Goal: Transaction & Acquisition: Purchase product/service

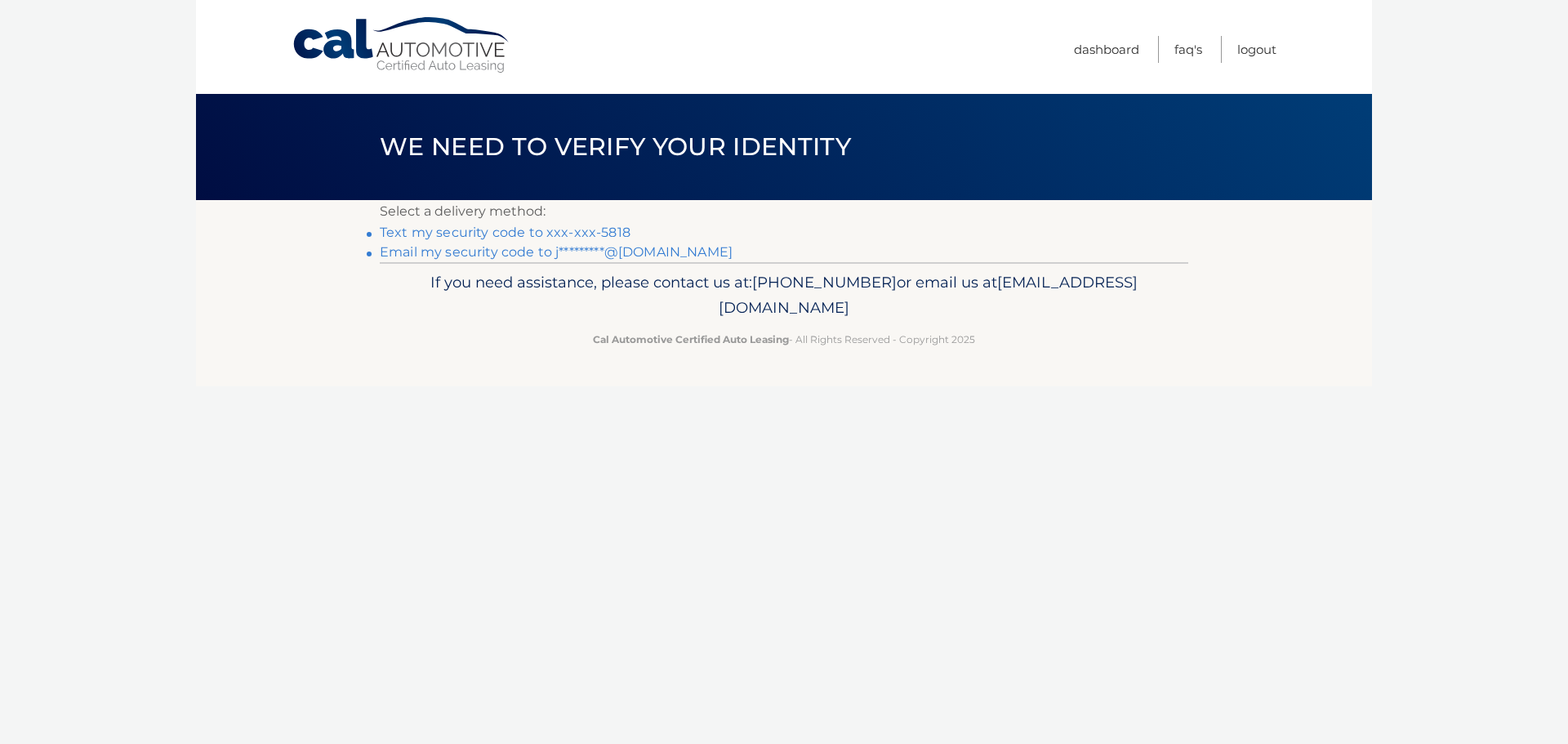
click at [601, 224] on link "Text my security code to xxx-xxx-5818" at bounding box center [505, 231] width 251 height 15
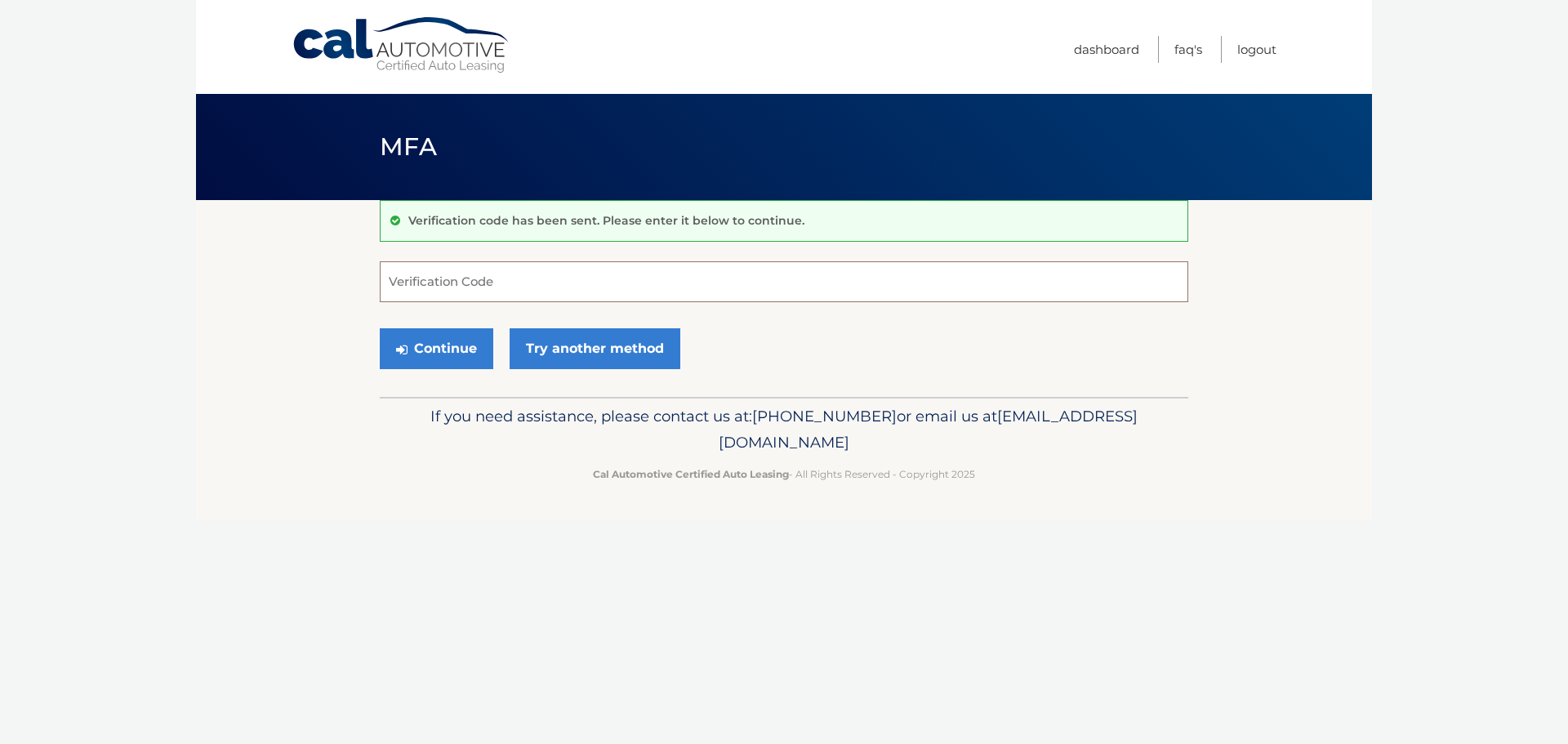
click at [565, 291] on input "Verification Code" at bounding box center [784, 281] width 809 height 41
type input "395138"
click at [441, 347] on button "Continue" at bounding box center [436, 348] width 113 height 41
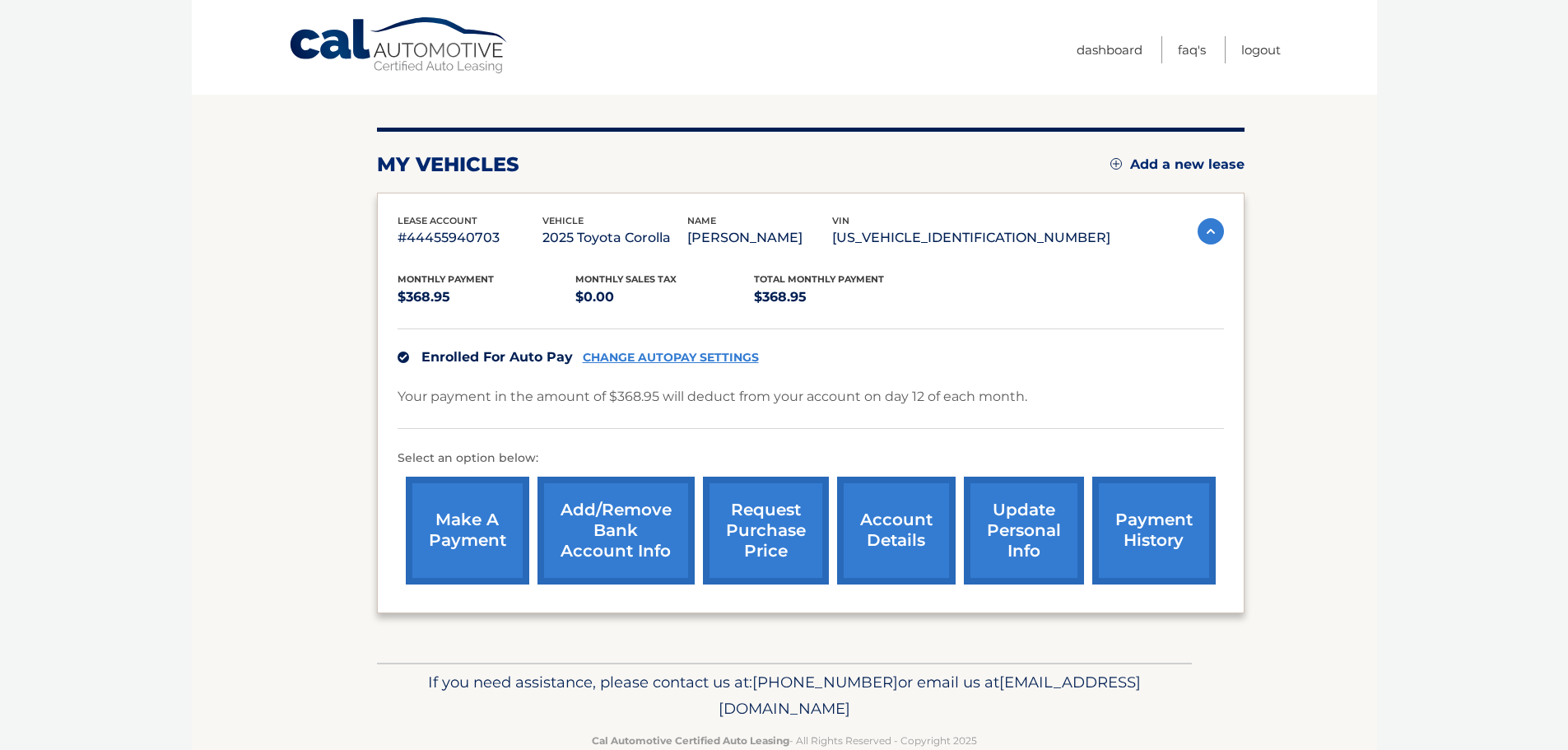
scroll to position [185, 0]
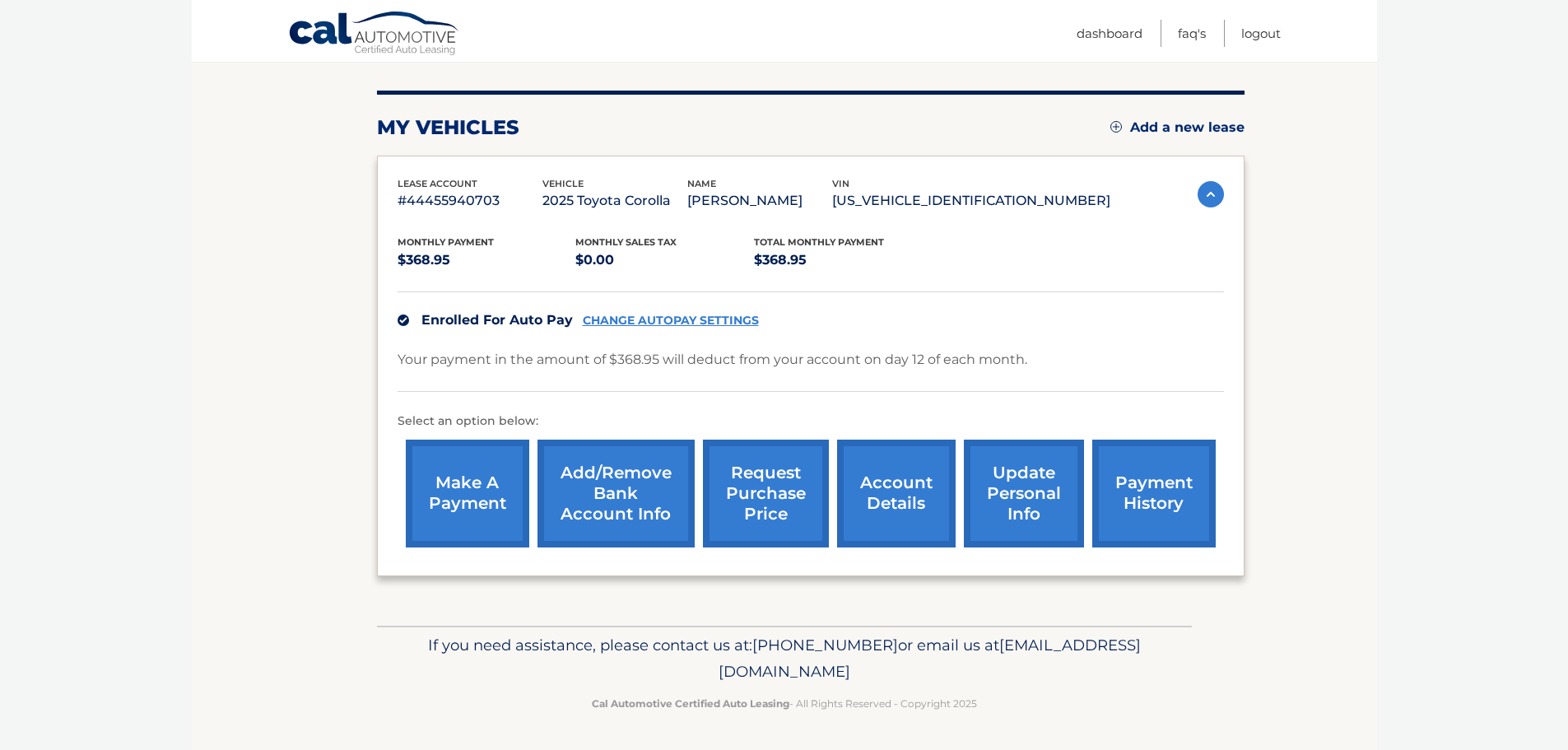
click at [643, 318] on link "CHANGE AUTOPAY SETTINGS" at bounding box center [671, 321] width 177 height 14
drag, startPoint x: 899, startPoint y: 358, endPoint x: 939, endPoint y: 359, distance: 40.0
click at [939, 359] on p "Your payment in the amount of $368.95 will deduct from your account on day 12 o…" at bounding box center [711, 360] width 630 height 23
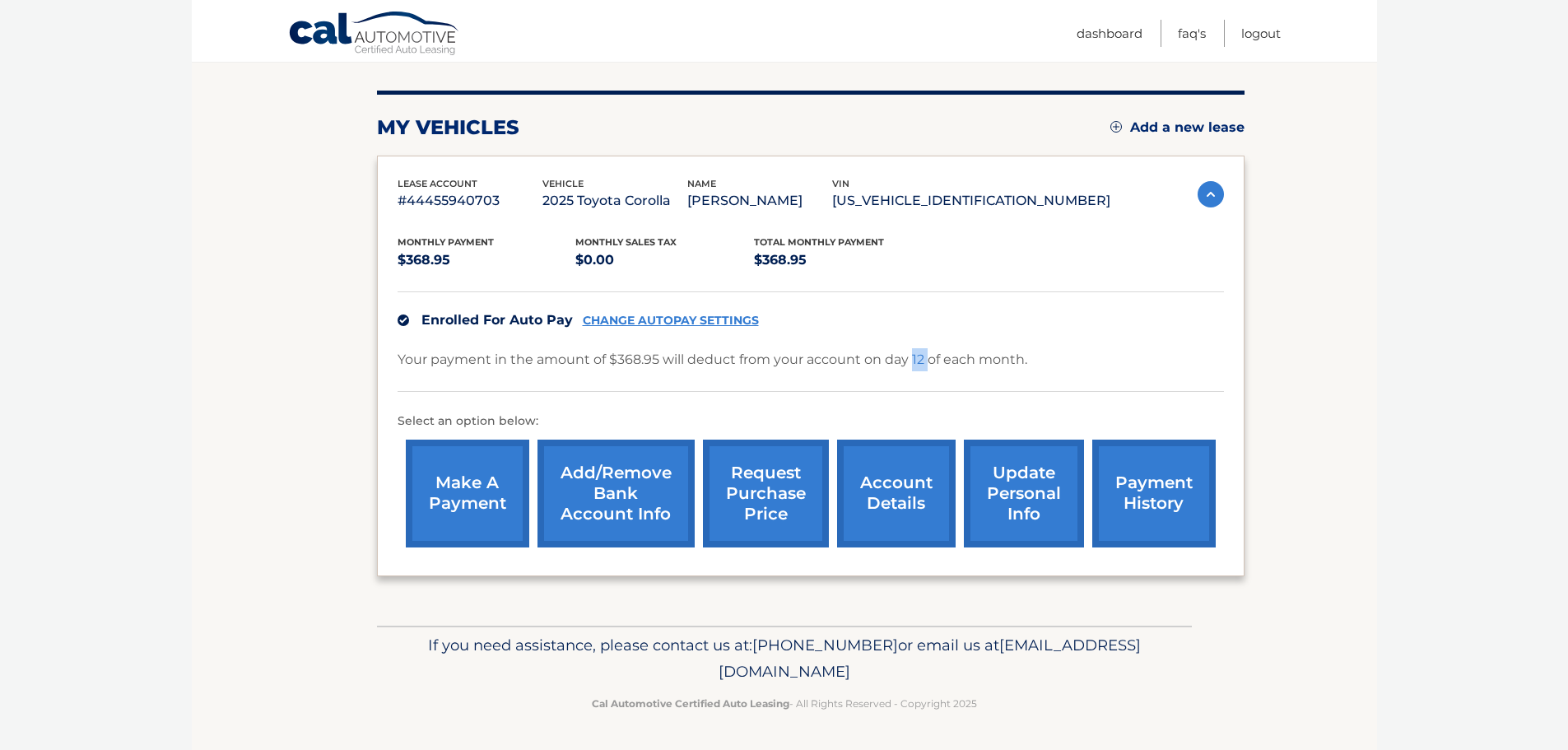
drag, startPoint x: 916, startPoint y: 361, endPoint x: 929, endPoint y: 363, distance: 13.2
click at [929, 363] on p "Your payment in the amount of $368.95 will deduct from your account on day 12 o…" at bounding box center [711, 360] width 630 height 23
click at [466, 487] on link "make a payment" at bounding box center [467, 493] width 123 height 108
click at [1201, 176] on div "lease account #44455940703 vehicle 2025 Toyota Corolla name JOSIAH PARVATTAN vi…" at bounding box center [811, 194] width 827 height 37
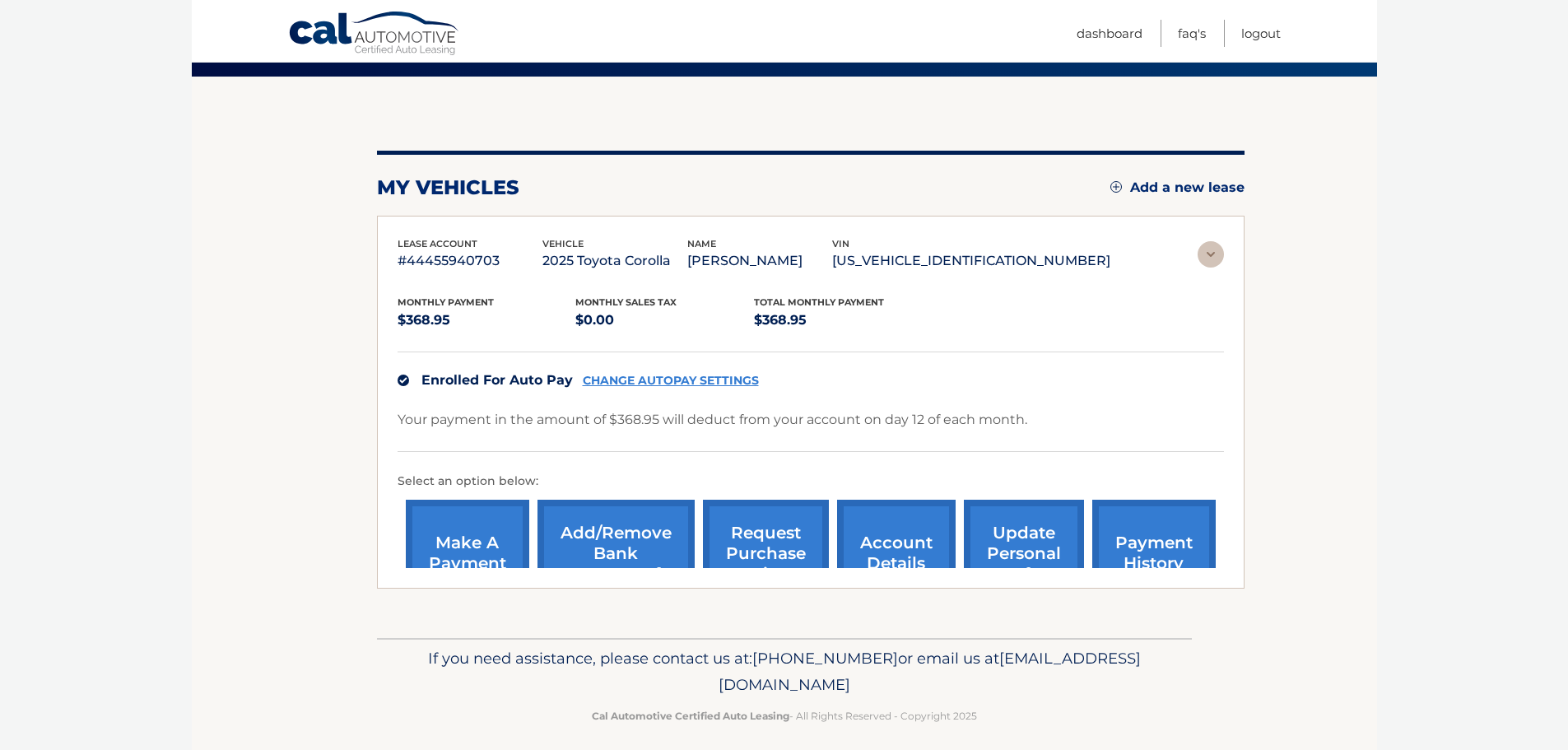
scroll to position [0, 0]
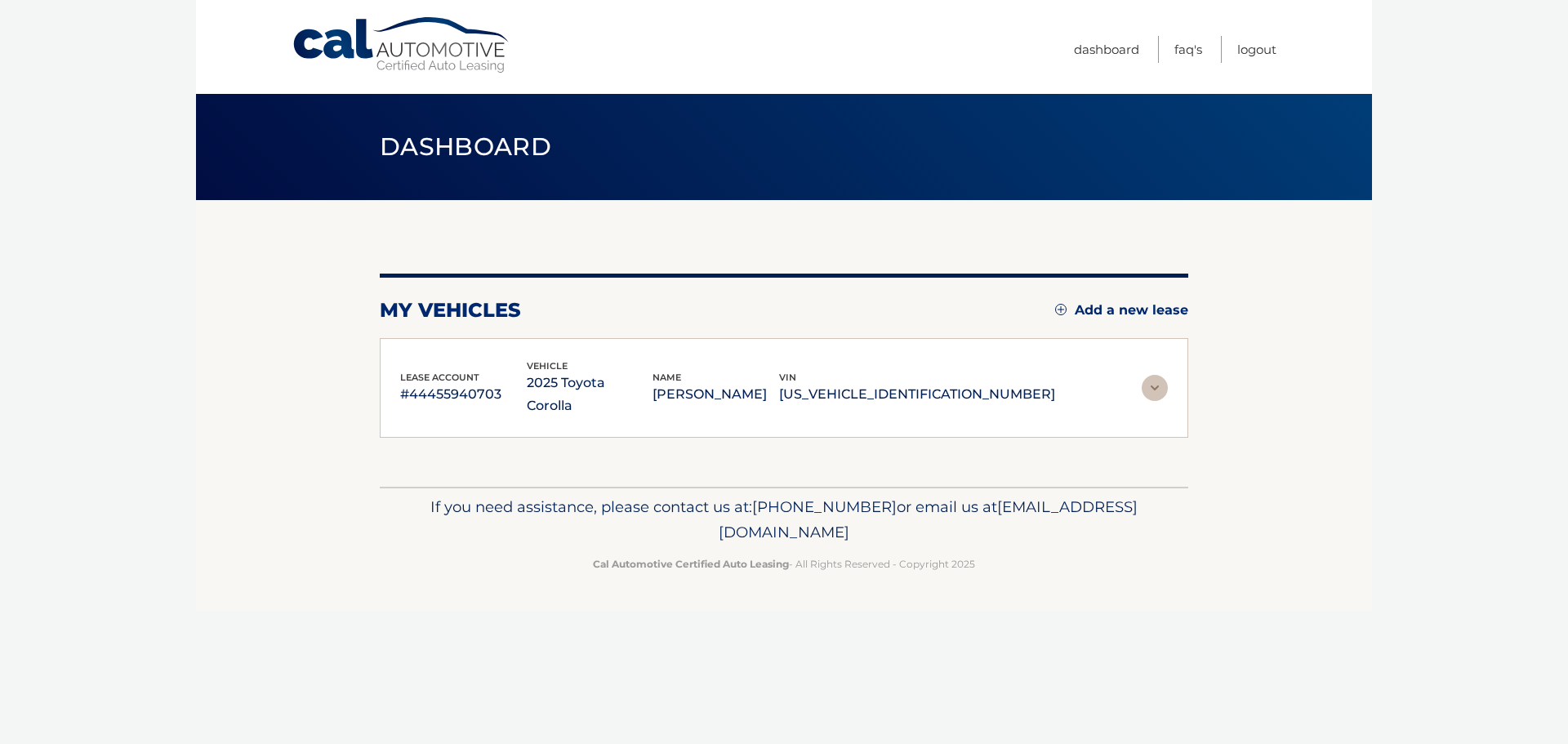
click at [1158, 359] on div "lease account #44455940703 vehicle 2025 Toyota Corolla name JOSIAH PARVATTAN vi…" at bounding box center [784, 388] width 809 height 100
click at [1153, 376] on img at bounding box center [1154, 388] width 26 height 26
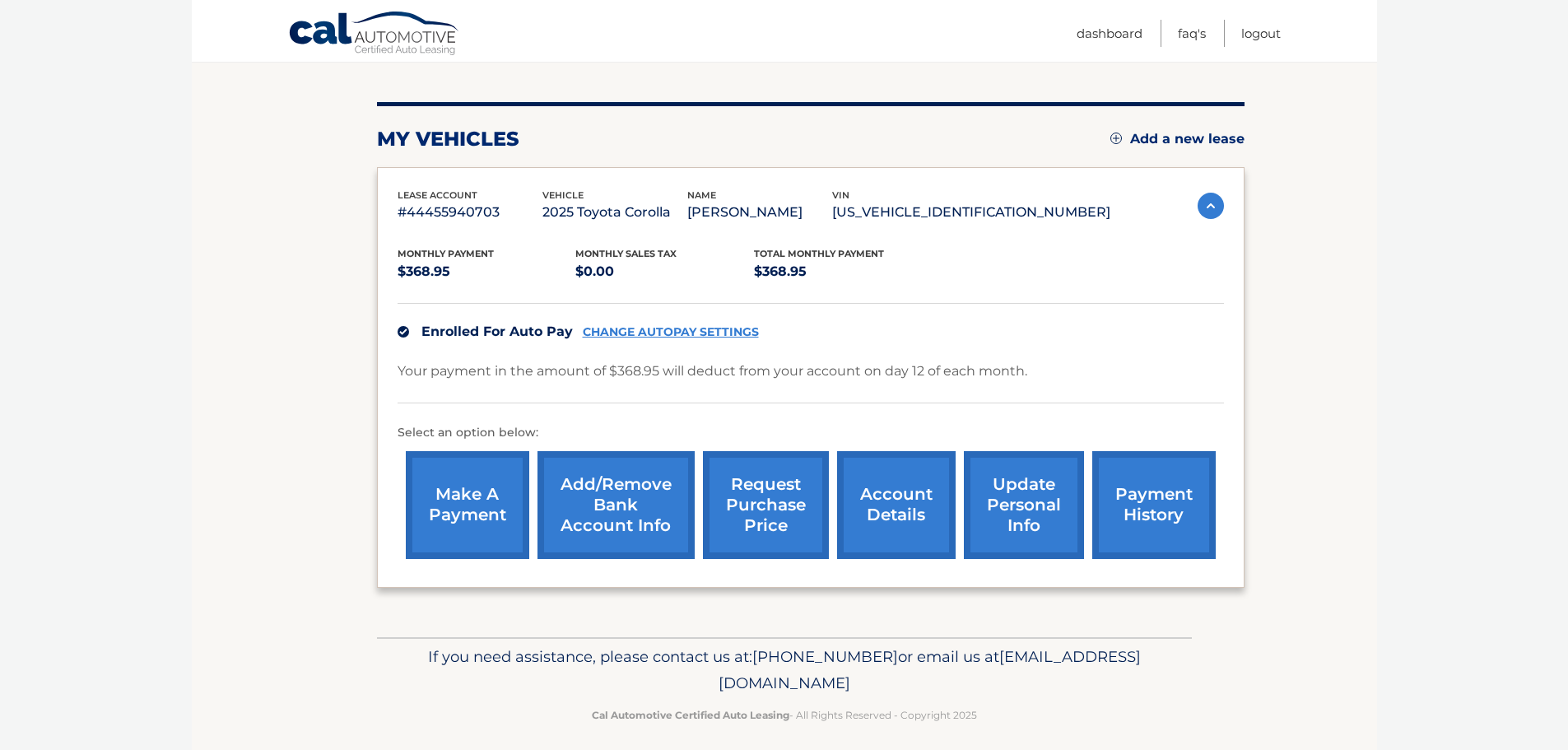
scroll to position [185, 0]
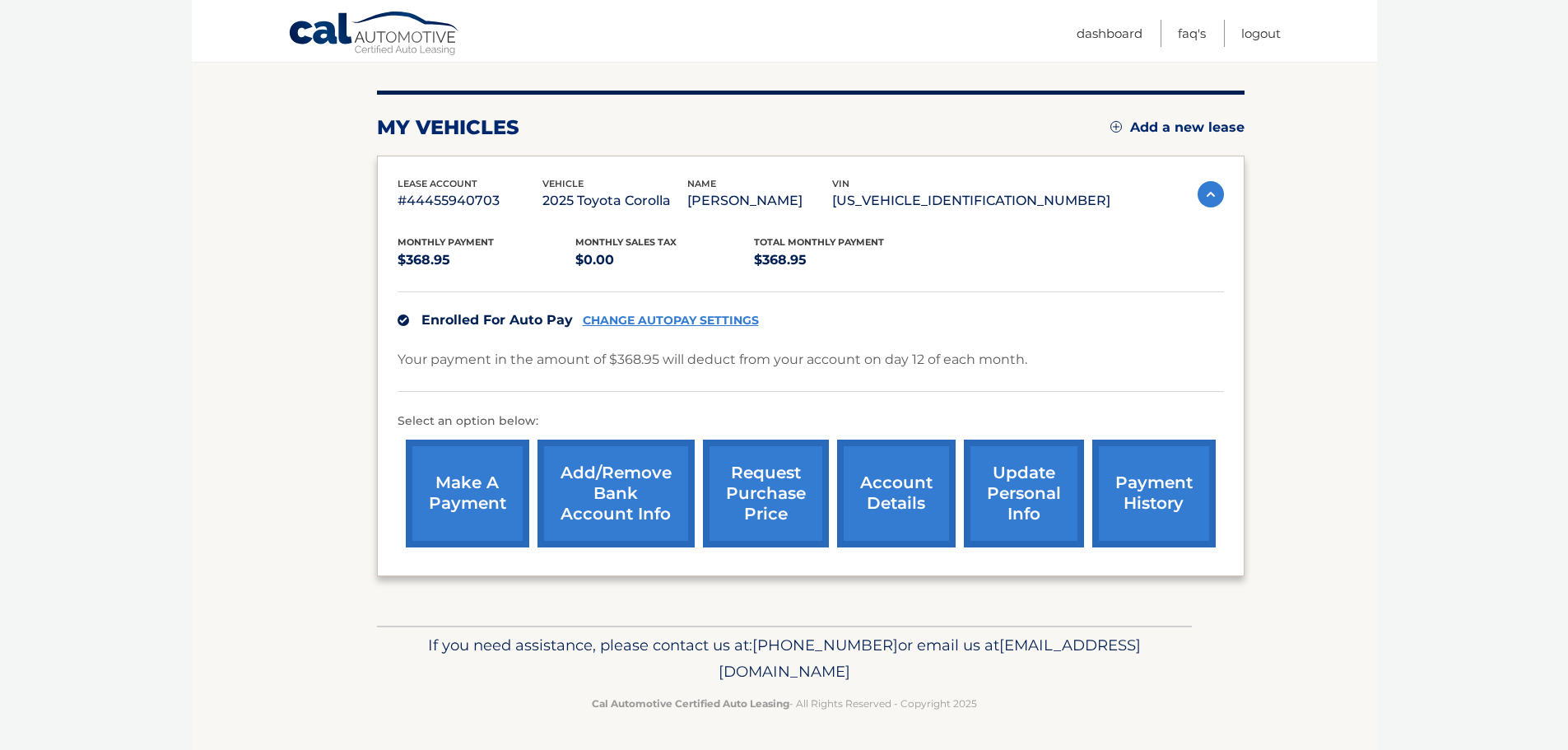
click at [1134, 507] on link "payment history" at bounding box center [1154, 493] width 123 height 108
click at [467, 487] on link "make a payment" at bounding box center [467, 493] width 123 height 108
click at [659, 326] on link "CHANGE AUTOPAY SETTINGS" at bounding box center [671, 321] width 177 height 14
click at [464, 483] on link "make a payment" at bounding box center [467, 493] width 123 height 108
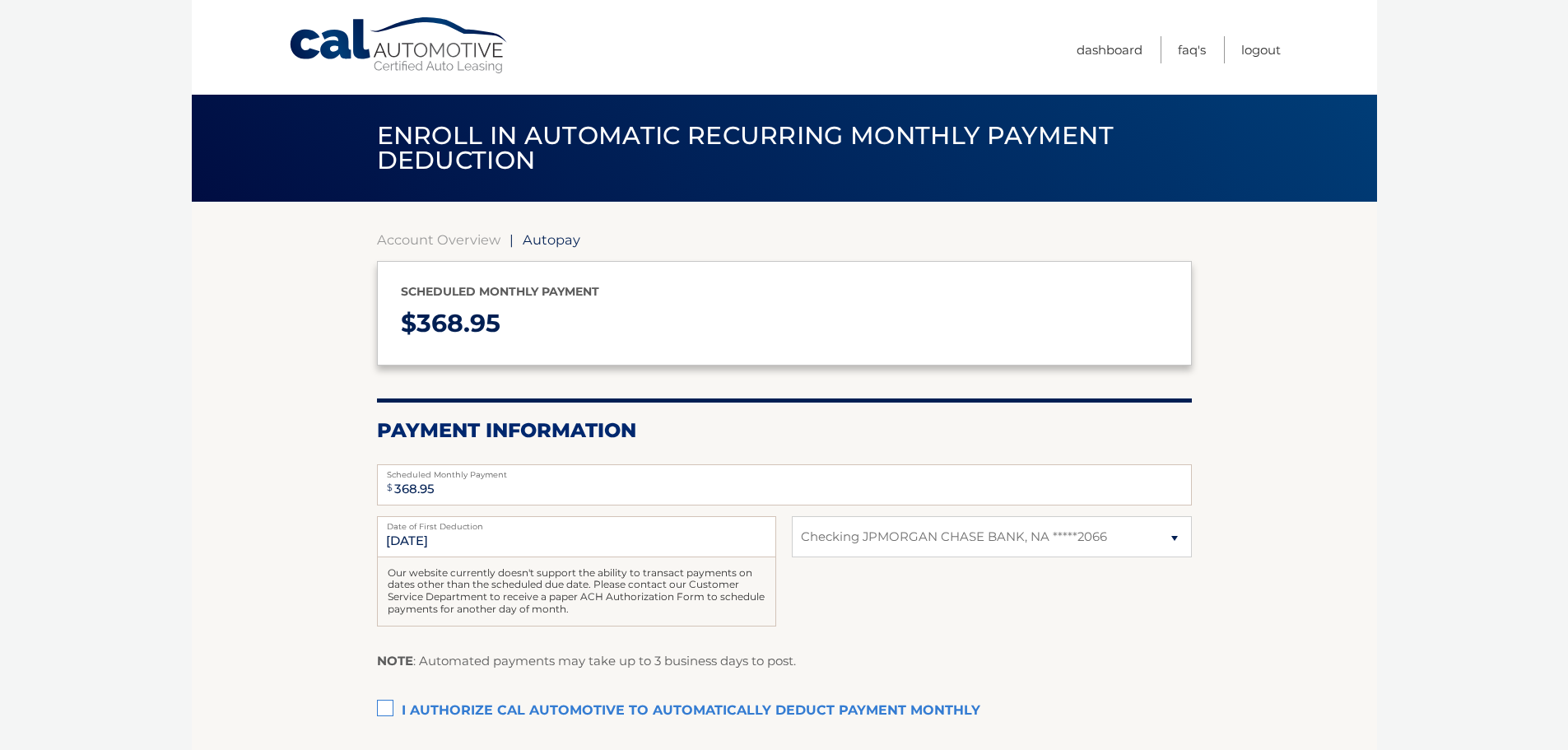
select select "MjQyYzM0OGYtYTdiMC00MWQ4LTllYTctMWIwNjIwYmQxMDUz"
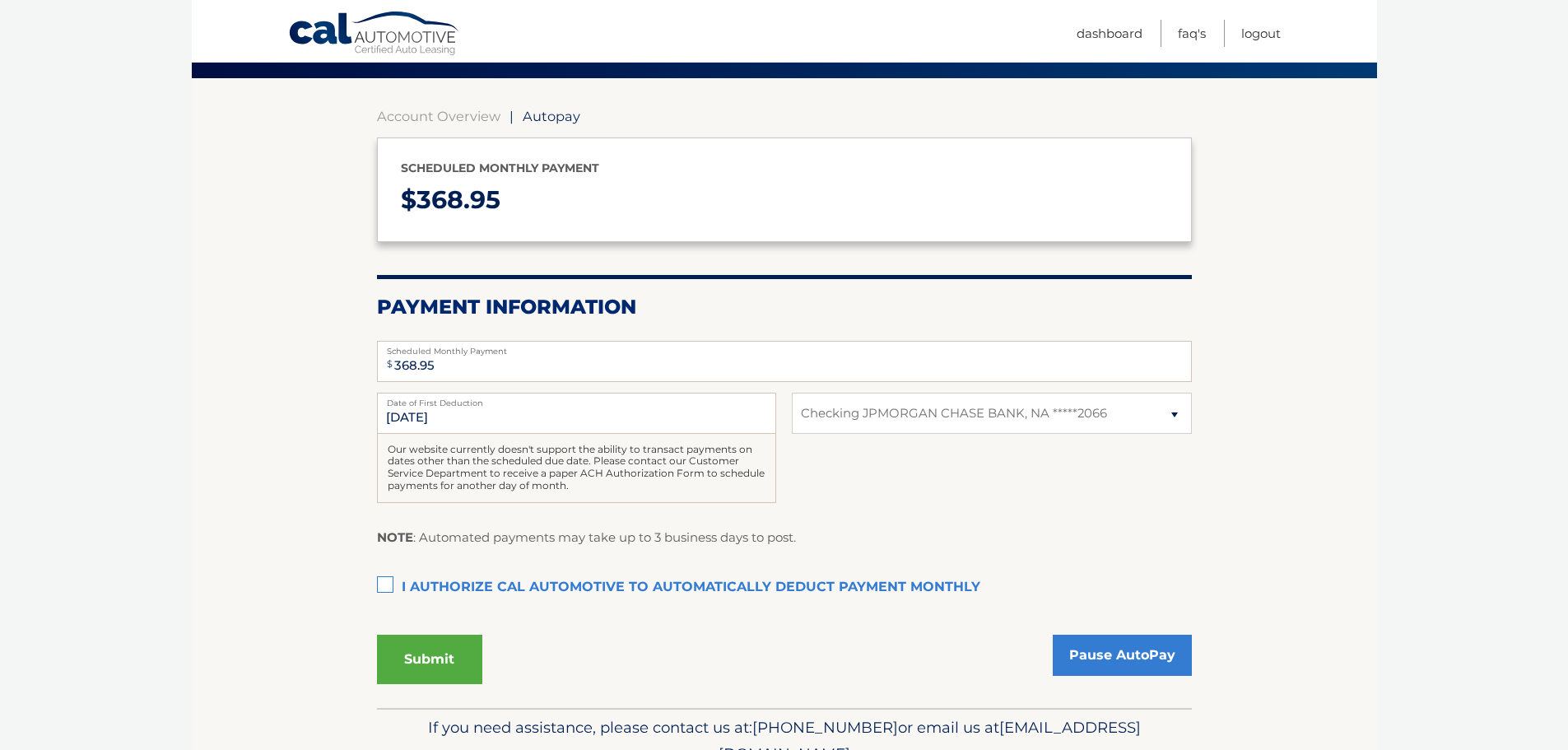
scroll to position [165, 0]
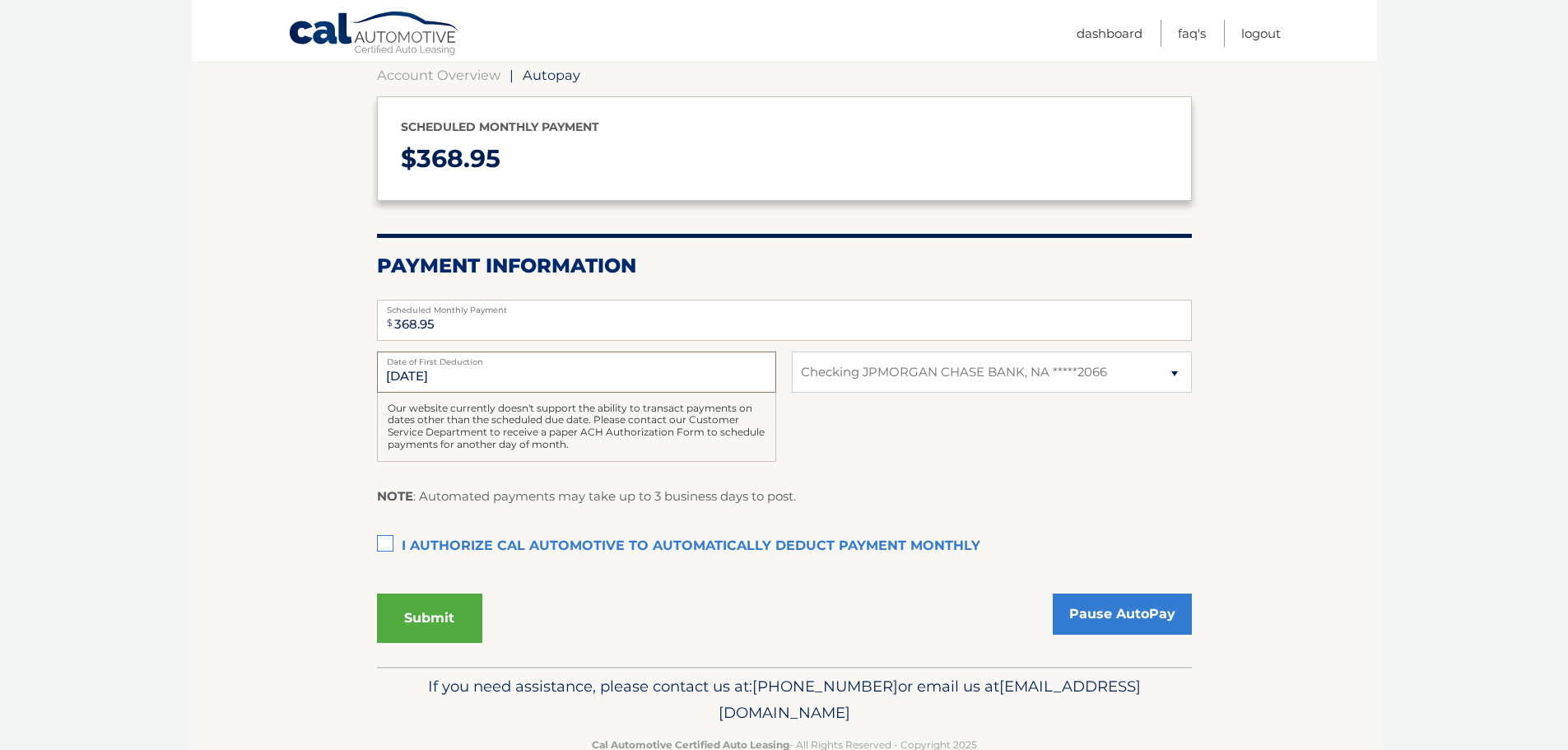
click at [539, 375] on input "[DATE]" at bounding box center [576, 372] width 399 height 41
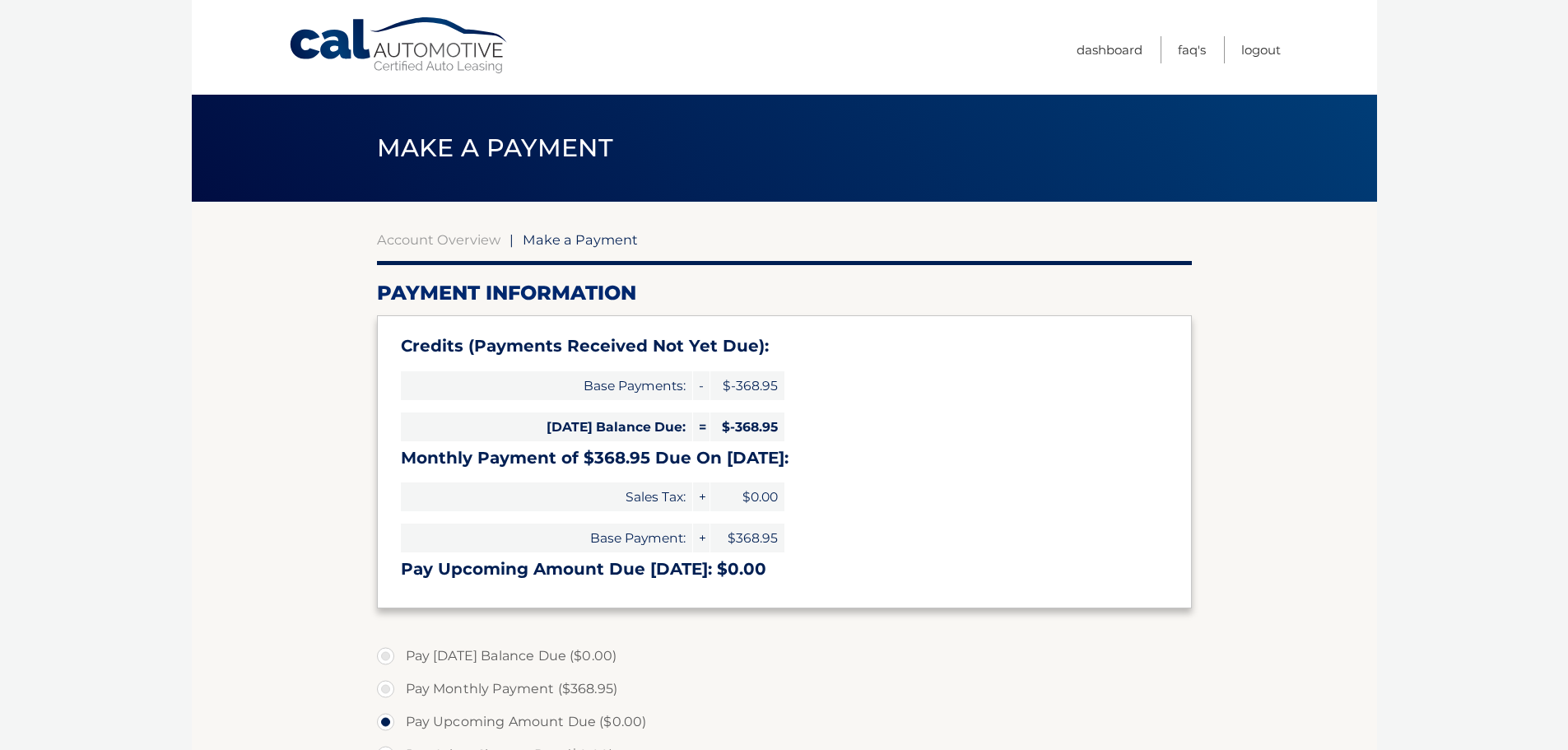
select select "MjQyYzM0OGYtYTdiMC00MWQ4LTllYTctMWIwNjIwYmQxMDUz"
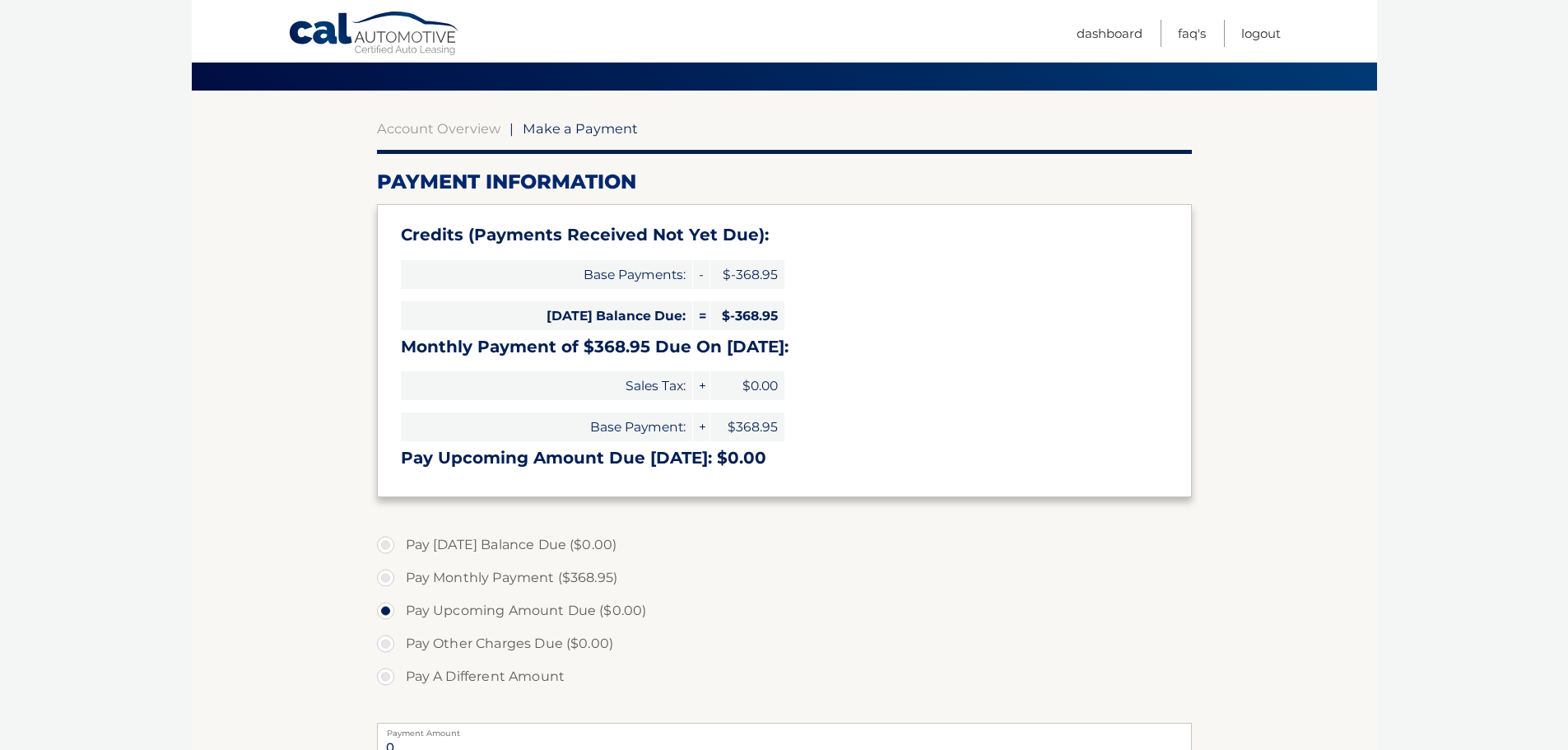
scroll to position [85, 0]
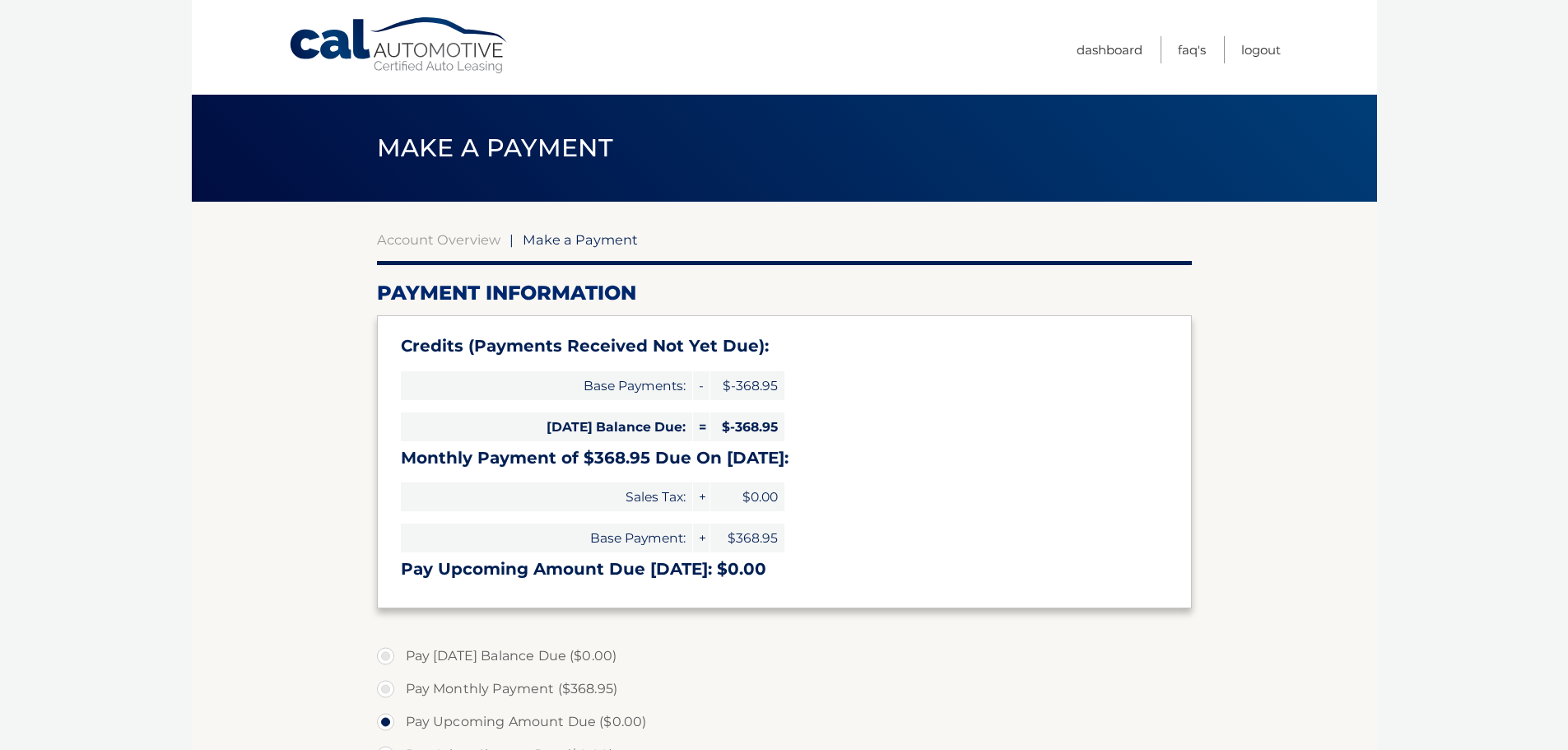
select select "MjQyYzM0OGYtYTdiMC00MWQ4LTllYTctMWIwNjIwYmQxMDUz"
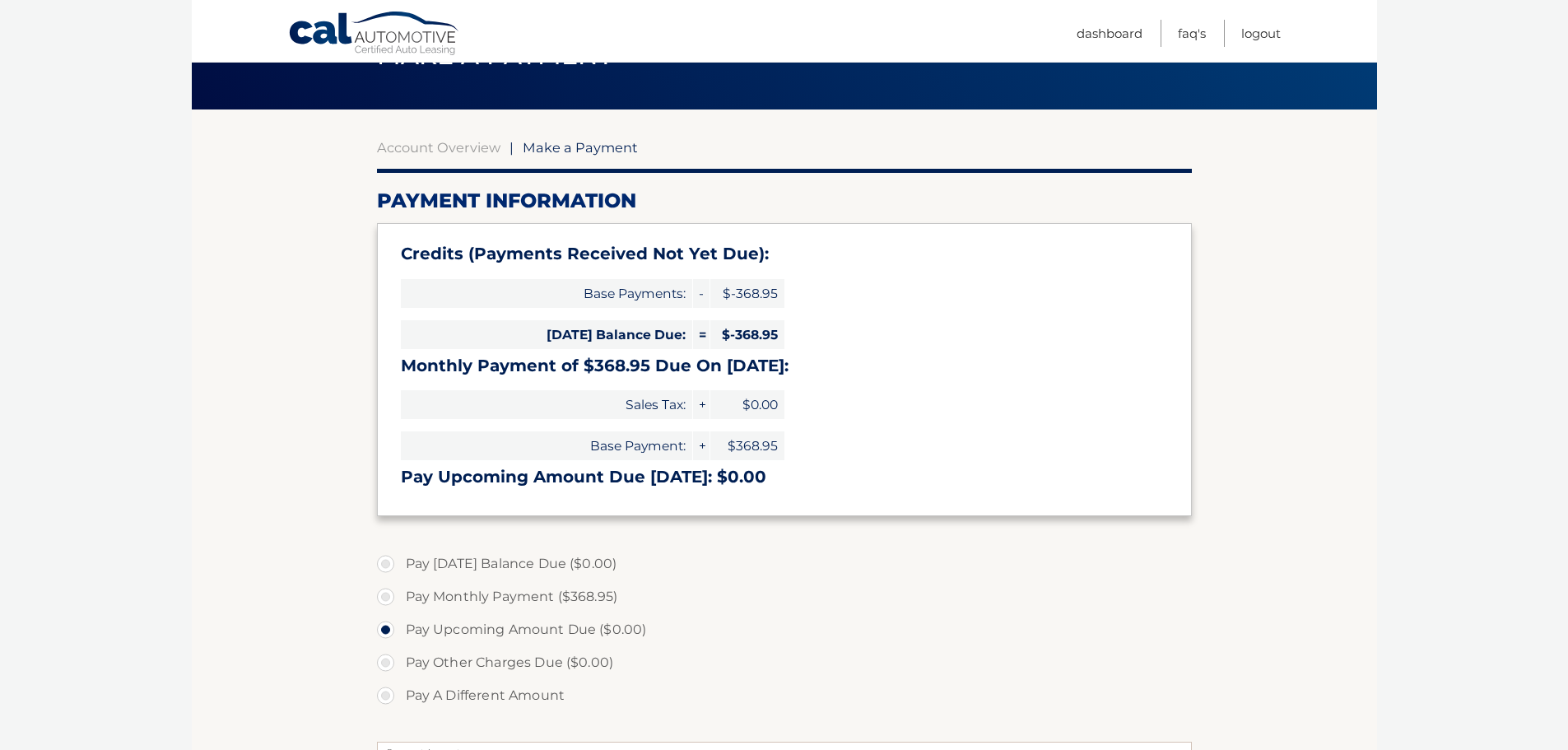
scroll to position [3, 0]
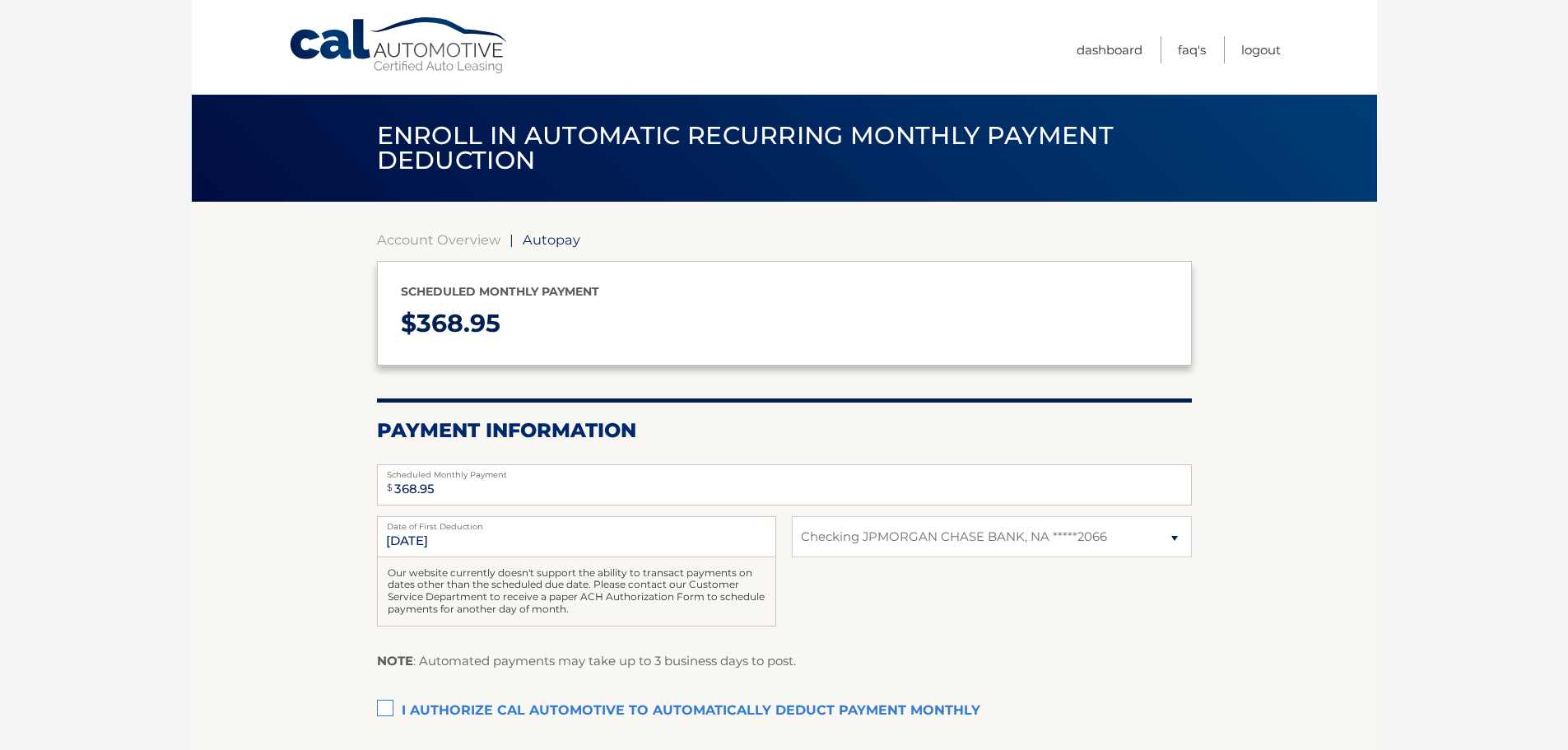
select select "MjQyYzM0OGYtYTdiMC00MWQ4LTllYTctMWIwNjIwYmQxMDUz"
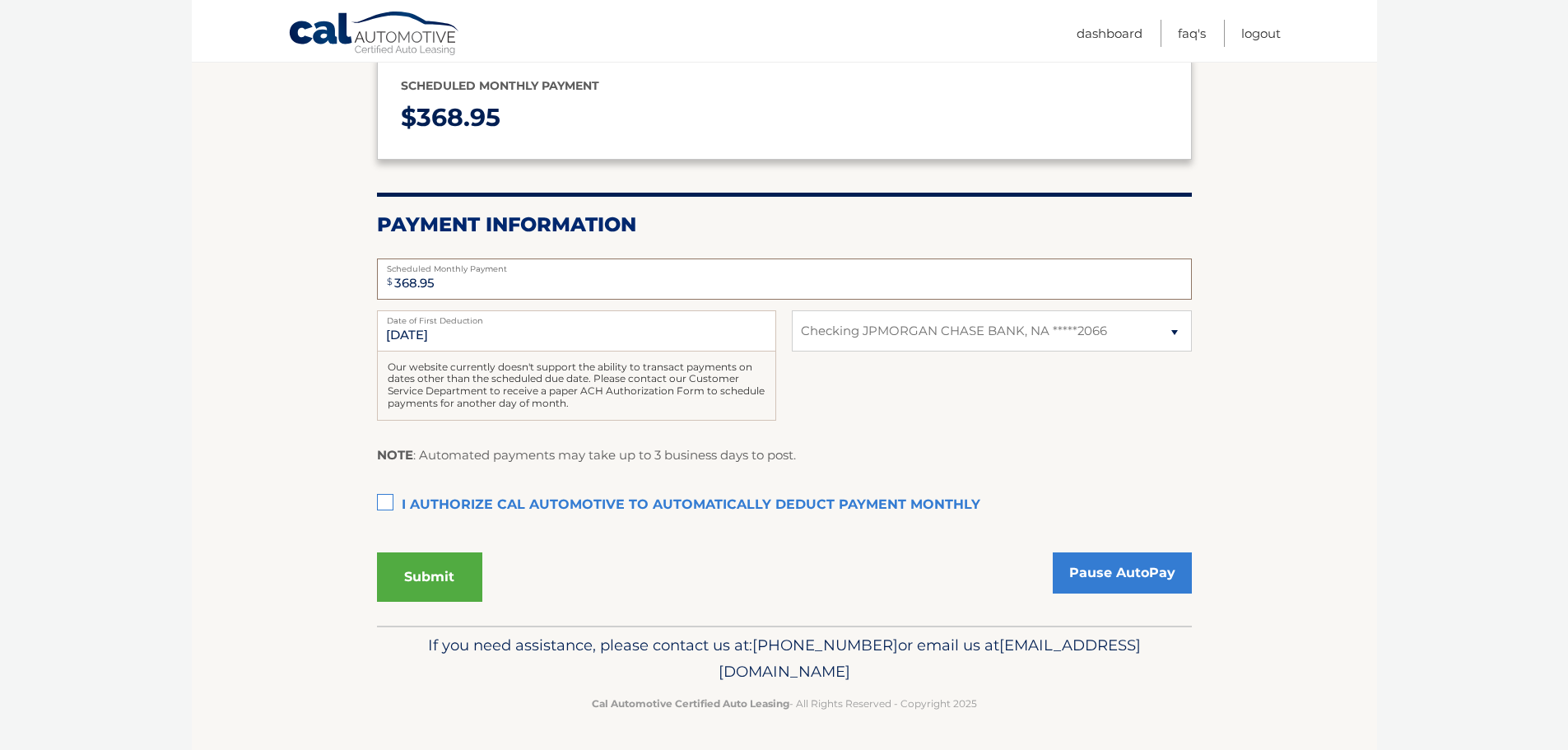
click at [435, 295] on input "368.95" at bounding box center [784, 279] width 815 height 41
click at [441, 349] on input "8/12/2025" at bounding box center [576, 331] width 399 height 41
drag, startPoint x: 576, startPoint y: 387, endPoint x: 733, endPoint y: 399, distance: 157.5
click at [733, 399] on div "Our website currently doesn't support the ability to transact payments on dates…" at bounding box center [576, 385] width 399 height 69
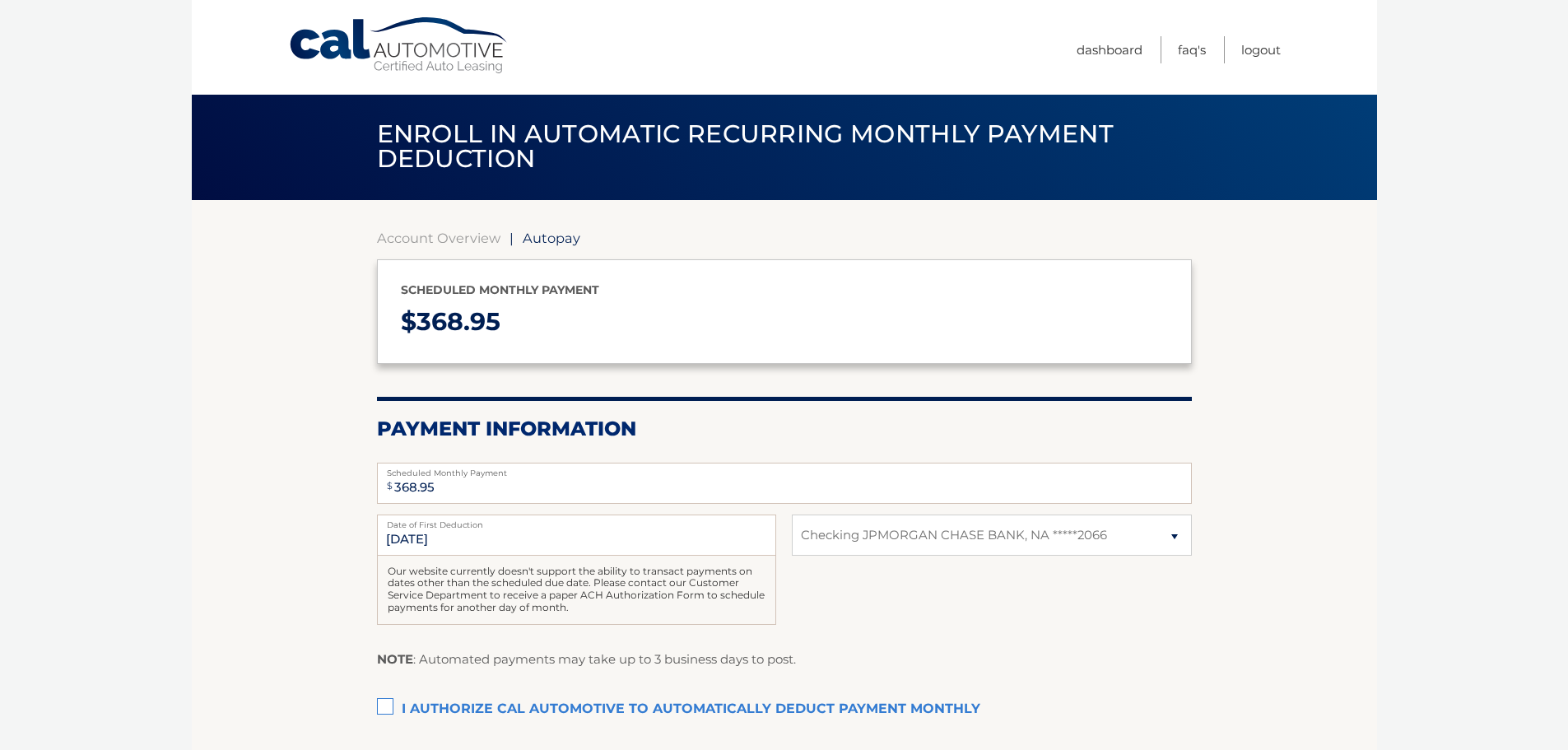
scroll to position [0, 0]
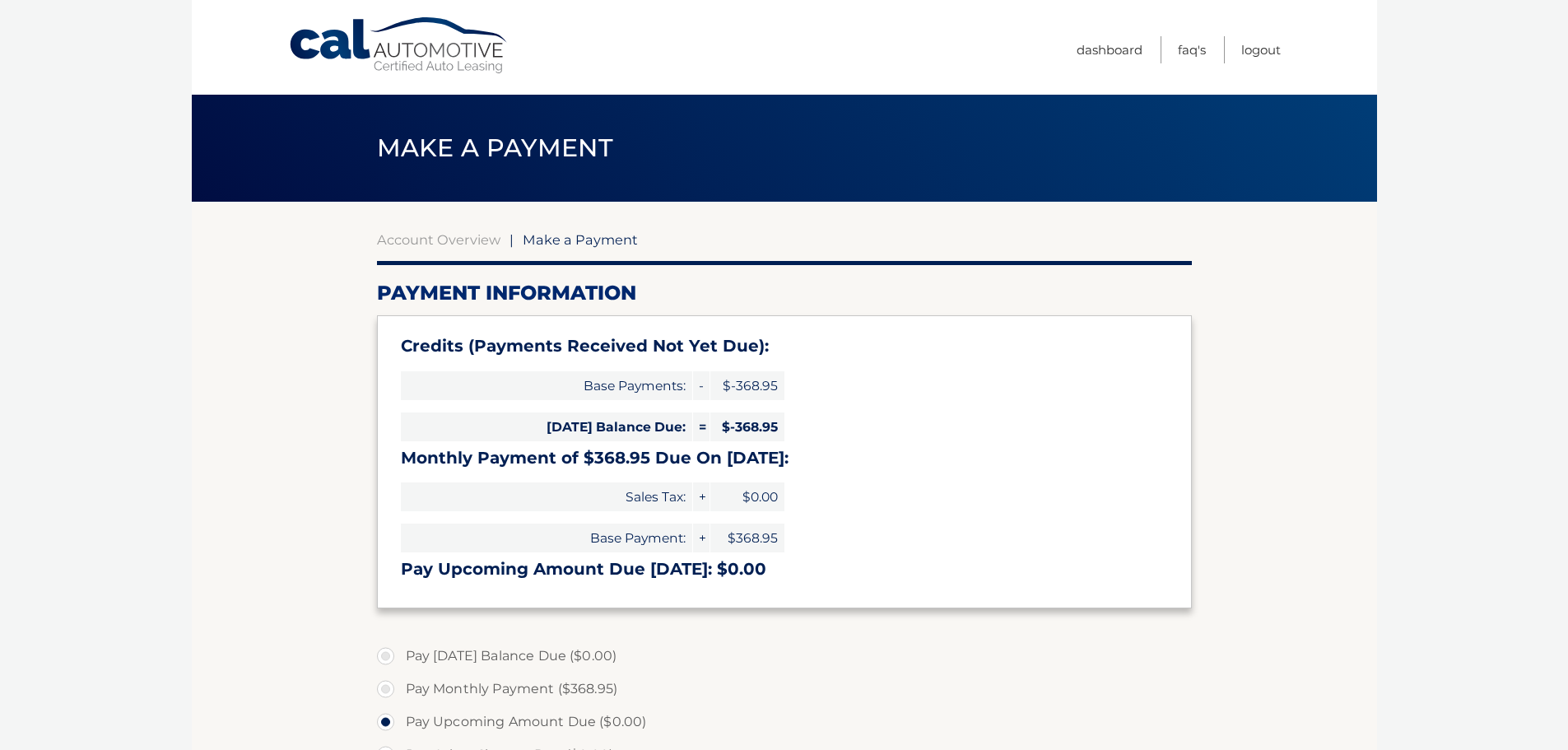
select select "MjQyYzM0OGYtYTdiMC00MWQ4LTllYTctMWIwNjIwYmQxMDUz"
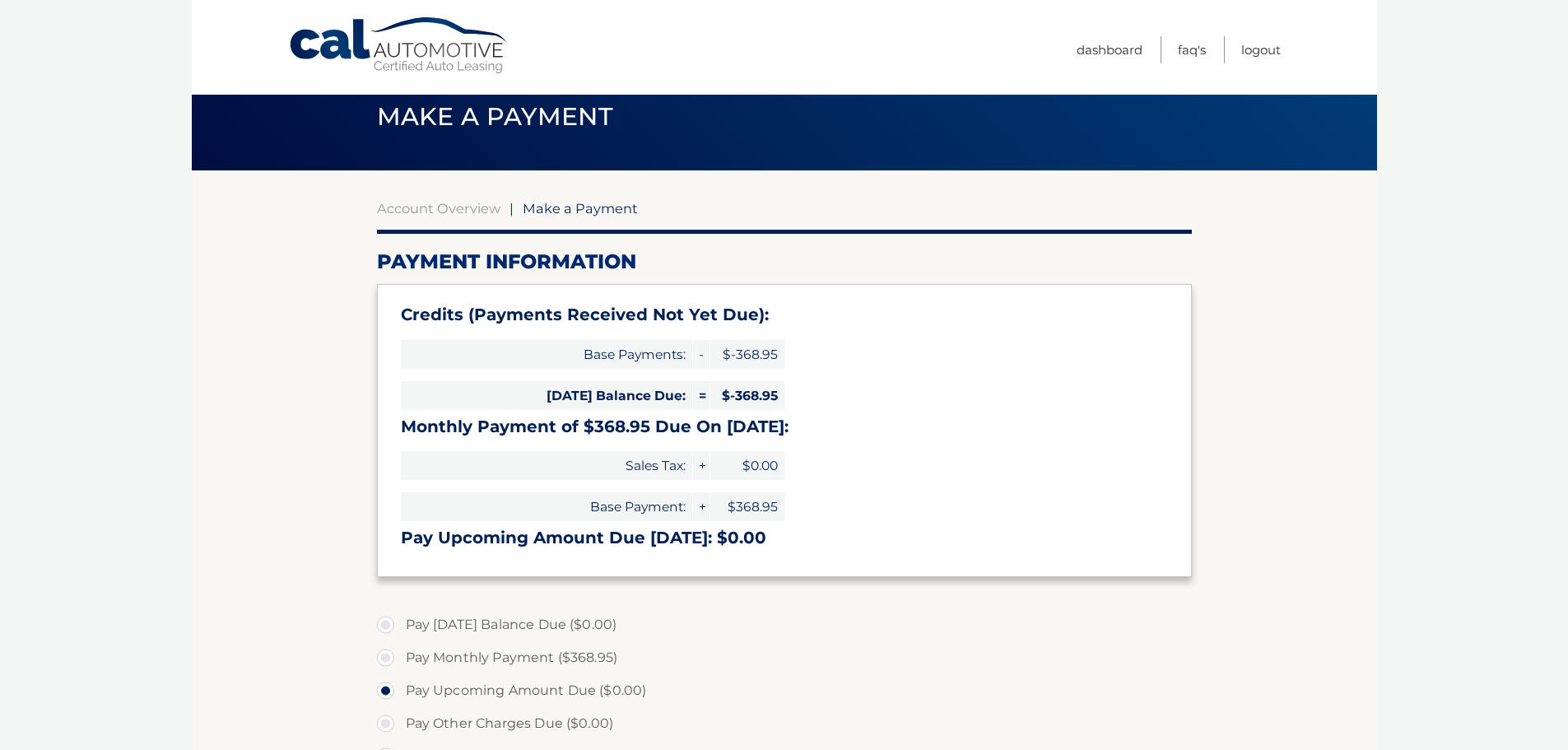
scroll to position [82, 0]
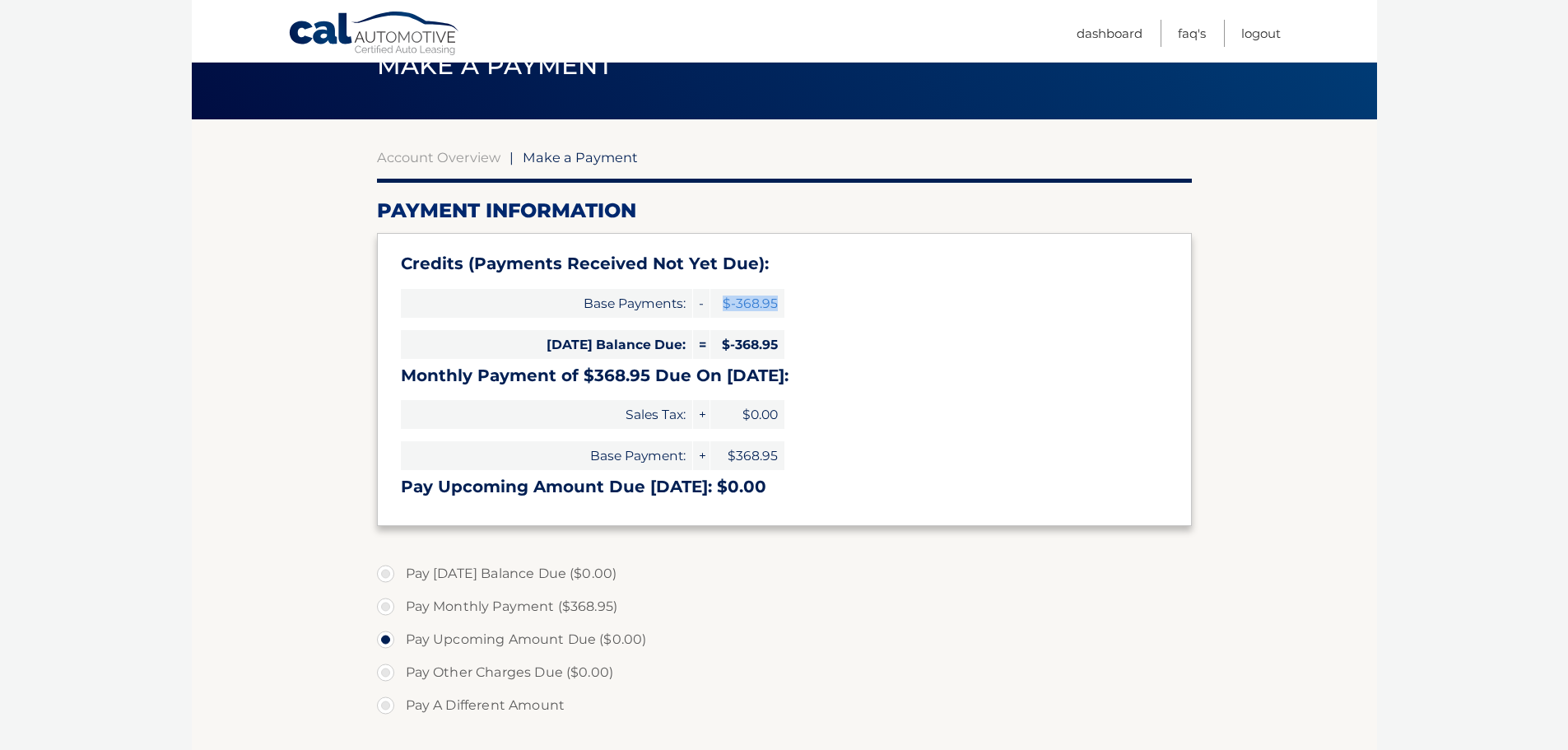
drag, startPoint x: 723, startPoint y: 297, endPoint x: 775, endPoint y: 301, distance: 52.2
click at [775, 301] on span "$-368.95" at bounding box center [748, 303] width 74 height 29
click at [613, 361] on div "[DATE] Balance Due: = $-368.95" at bounding box center [593, 344] width 384 height 41
drag, startPoint x: 444, startPoint y: 378, endPoint x: 806, endPoint y: 392, distance: 362.3
click at [806, 392] on div "Credits (Payments Received Not Yet Due): Base Payments: - $-368.95 [DATE] Balan…" at bounding box center [784, 379] width 815 height 292
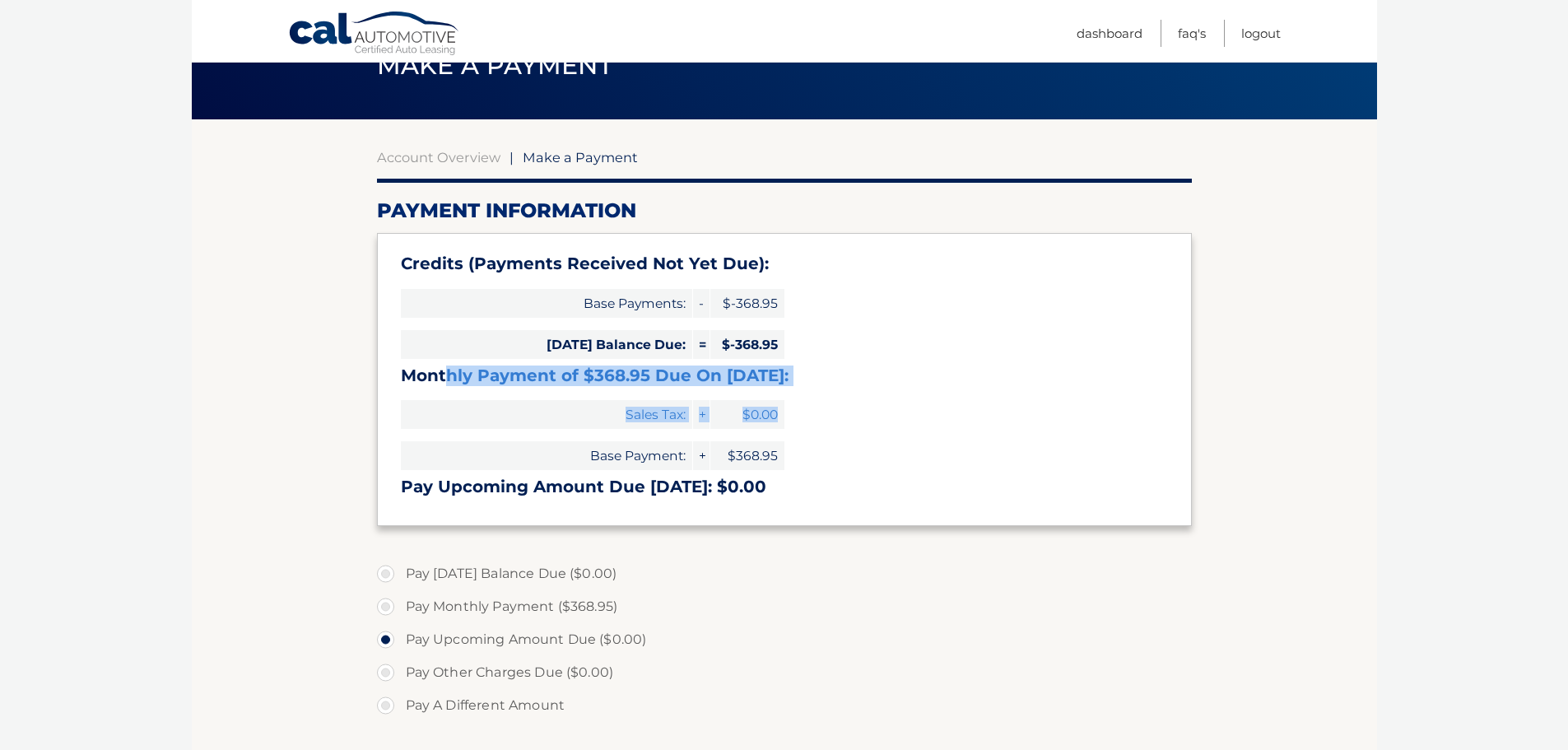
click at [776, 427] on span "$0.00" at bounding box center [748, 414] width 74 height 29
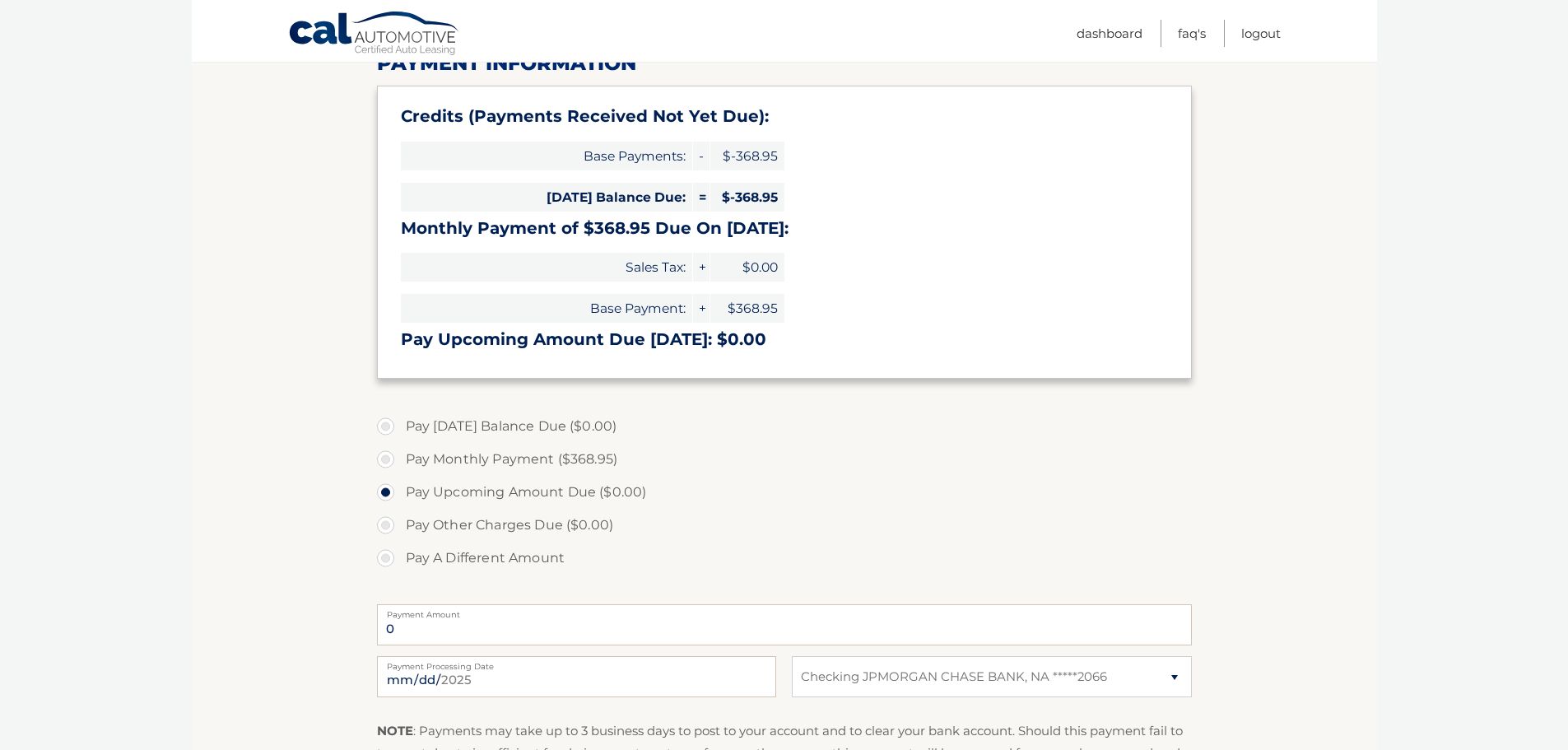
scroll to position [247, 0]
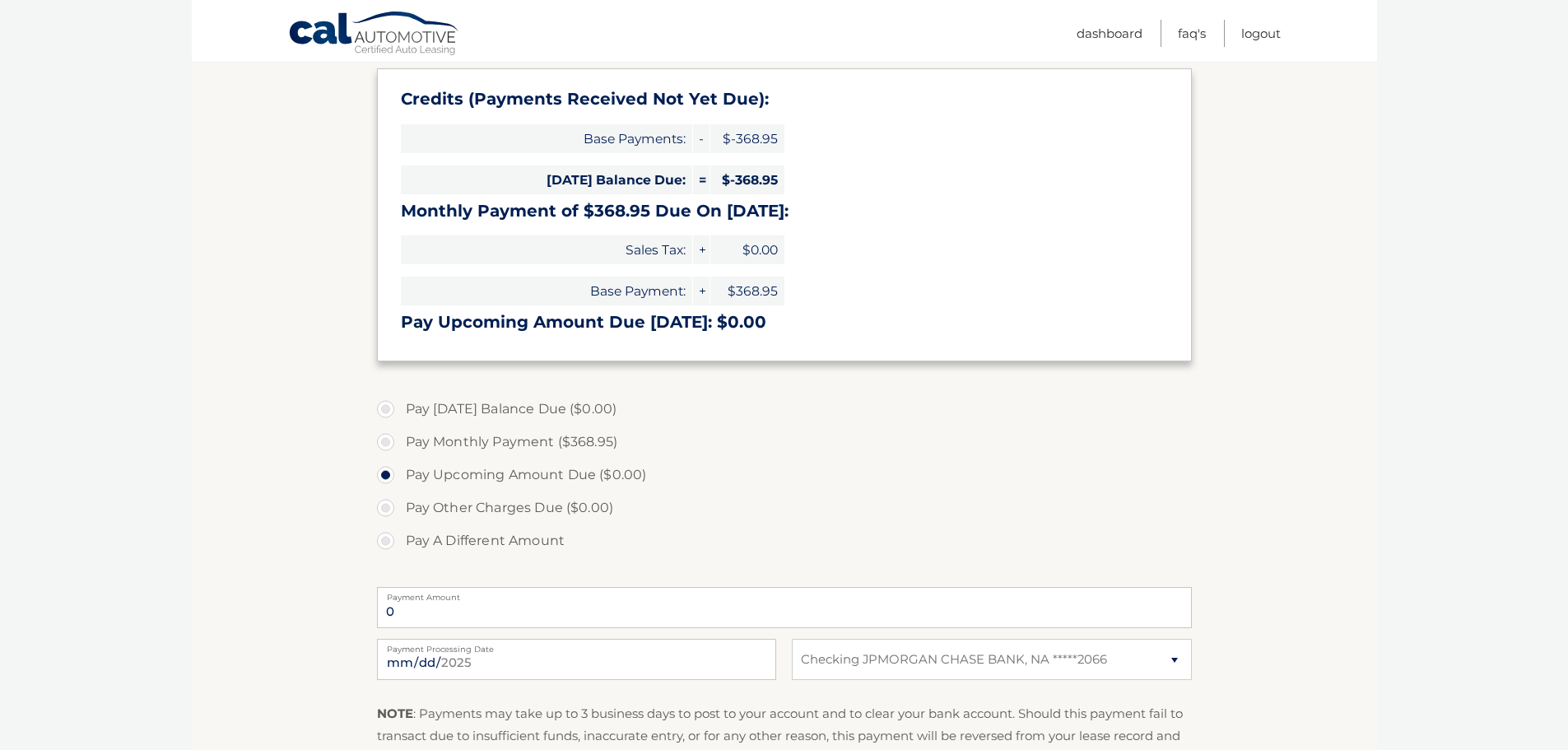
click at [502, 446] on label "Pay Monthly Payment ($368.95)" at bounding box center [784, 442] width 815 height 33
click at [400, 446] on input "Pay Monthly Payment ($368.95)" at bounding box center [392, 438] width 16 height 26
radio input "true"
type input "368.95"
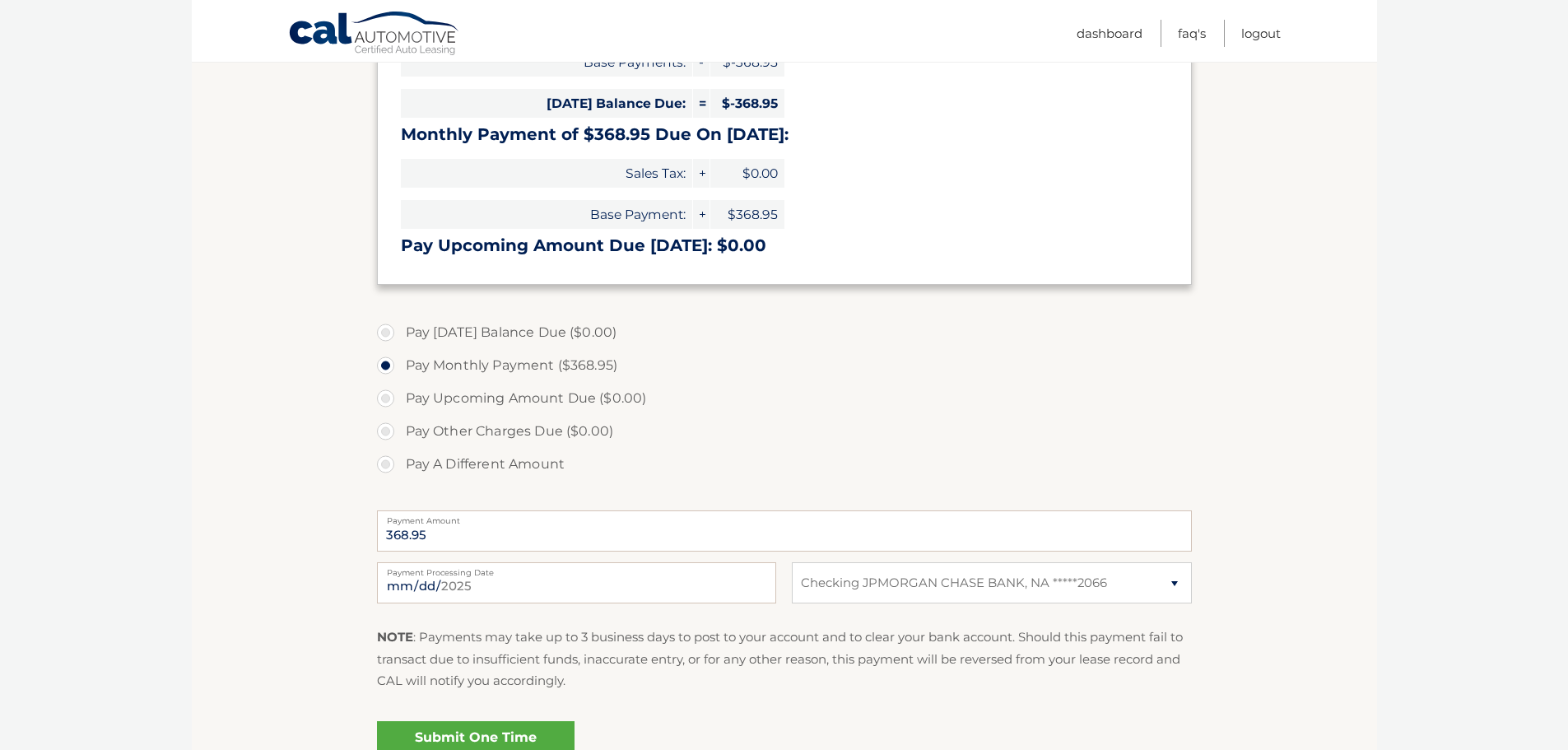
scroll to position [330, 0]
